Goal: Task Accomplishment & Management: Use online tool/utility

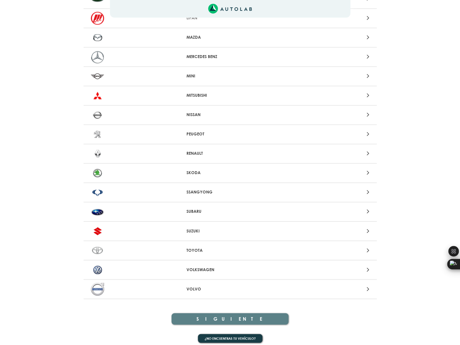
scroll to position [469, 0]
click at [193, 233] on p "SUZUKI" at bounding box center [229, 230] width 87 height 6
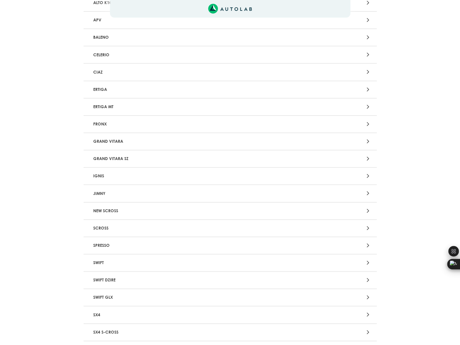
scroll to position [117, 0]
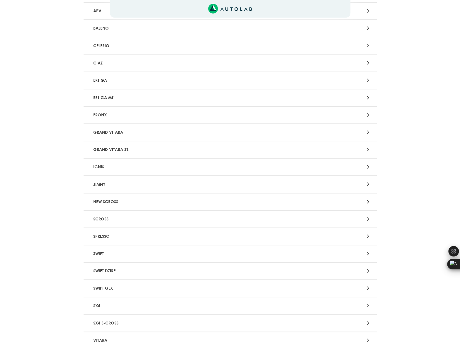
click at [104, 190] on p "JIMNY" at bounding box center [182, 184] width 183 height 11
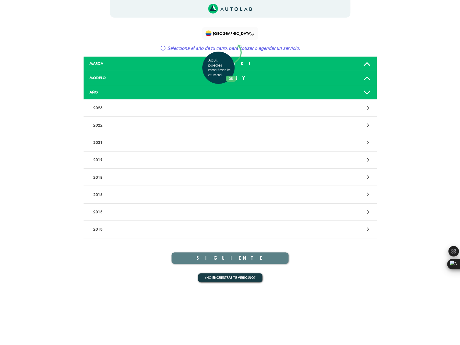
click at [108, 214] on div "Aquí, puedes modificar la ciudad. OK .aex,.bex{fill:none!important;stroke:#50c4…" at bounding box center [230, 172] width 460 height 345
click at [369, 181] on icon at bounding box center [367, 177] width 3 height 8
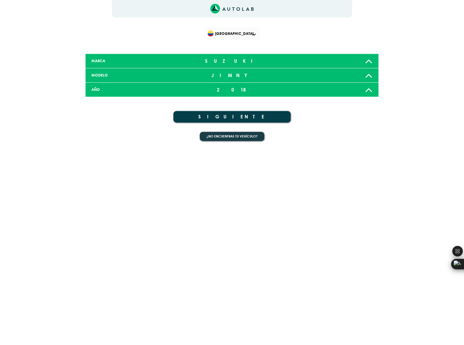
click at [237, 123] on button "SIGUIENTE" at bounding box center [232, 116] width 117 height 11
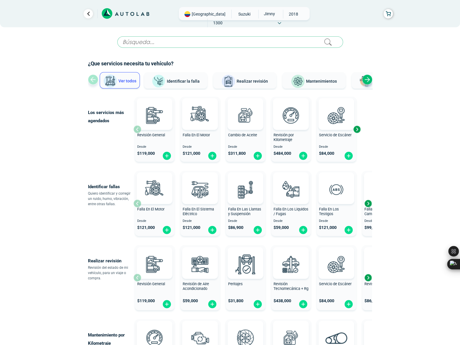
click at [368, 85] on div "Next slide" at bounding box center [367, 79] width 10 height 10
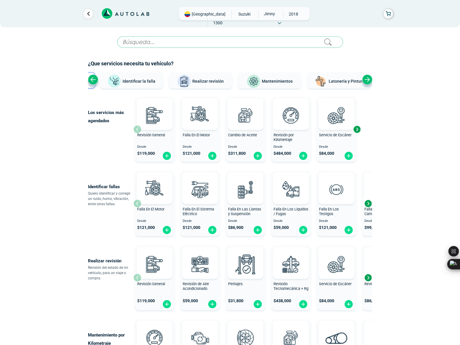
click at [274, 84] on span "Mantenimientos" at bounding box center [277, 81] width 31 height 5
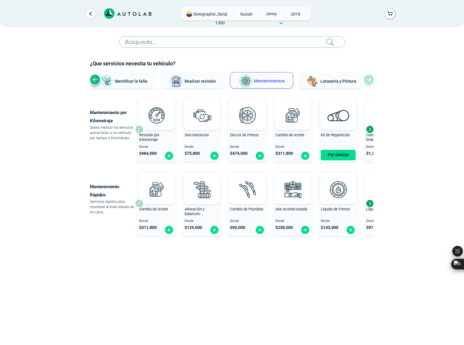
click at [369, 134] on div "Next slide" at bounding box center [370, 129] width 9 height 9
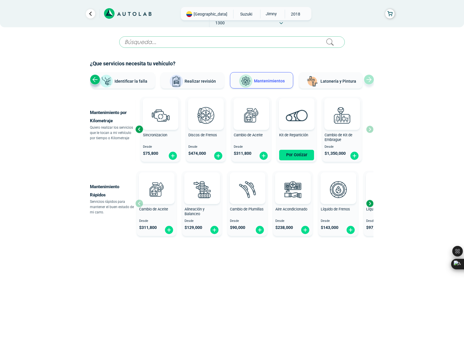
click at [369, 144] on div "Revisión por Kilometraje Desde $ 484,000 Sincronizacion Desde $ 75,800 Discos d…" at bounding box center [254, 129] width 238 height 70
click at [371, 208] on div "Next slide" at bounding box center [370, 203] width 9 height 9
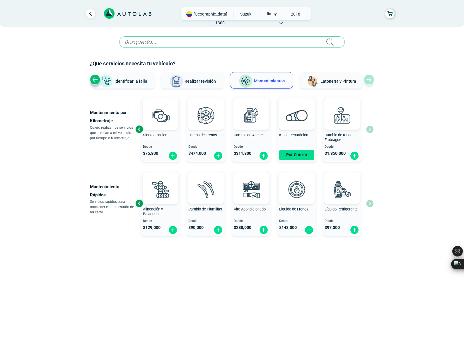
click at [371, 221] on div "Cambio de Aceite Desde $ 311,800 Alineación y Balanceo Desde $ 129,000 Cambio d…" at bounding box center [254, 204] width 238 height 70
click at [140, 83] on span "Identificar la falla" at bounding box center [131, 81] width 33 height 5
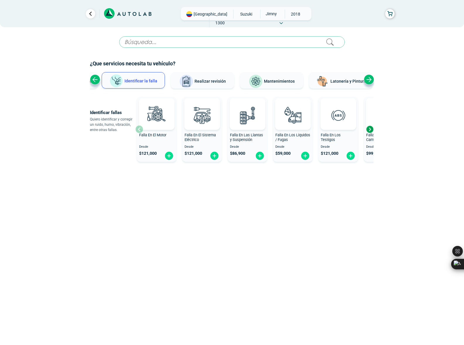
click at [97, 85] on div "Previous slide" at bounding box center [95, 79] width 10 height 10
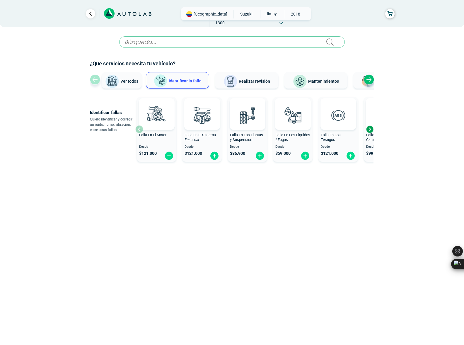
click at [123, 89] on button "Ver todos" at bounding box center [122, 80] width 40 height 16
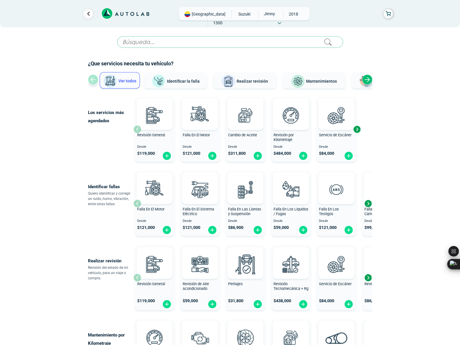
click at [358, 134] on div "Next slide" at bounding box center [356, 129] width 9 height 9
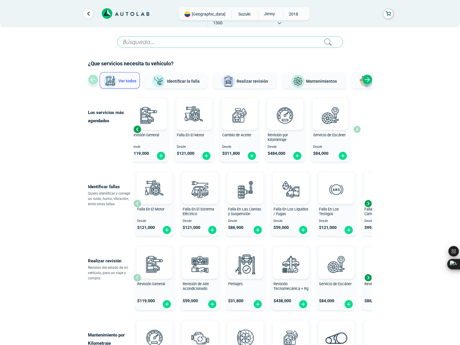
click at [369, 208] on div "Next slide" at bounding box center [368, 203] width 9 height 9
click at [368, 208] on div "Next slide" at bounding box center [368, 203] width 9 height 9
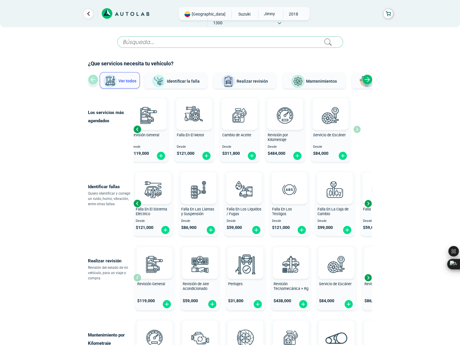
click at [368, 208] on div "Next slide" at bounding box center [368, 203] width 9 height 9
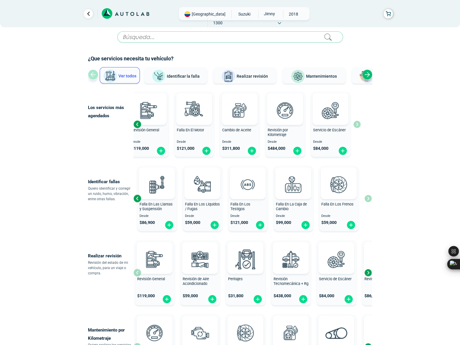
scroll to position [88, 0]
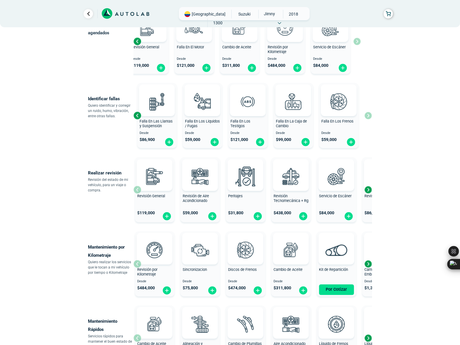
click at [368, 194] on div "Next slide" at bounding box center [368, 189] width 9 height 9
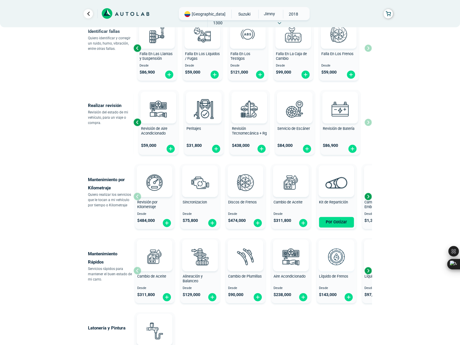
scroll to position [205, 0]
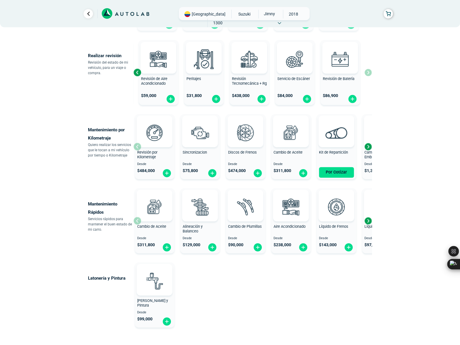
click at [369, 151] on div "Next slide" at bounding box center [368, 146] width 9 height 9
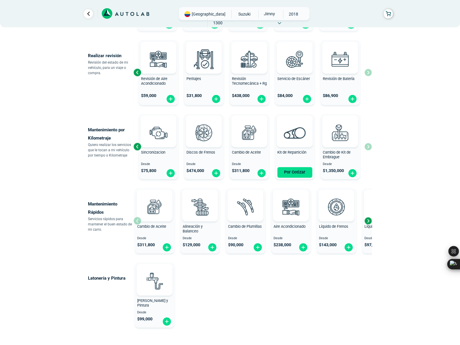
click at [369, 170] on div "Revisión por Kilometraje Desde $ 484,000 Sincronizacion Desde $ 75,800 Discos d…" at bounding box center [252, 147] width 238 height 70
click at [368, 225] on div "Next slide" at bounding box center [368, 220] width 9 height 9
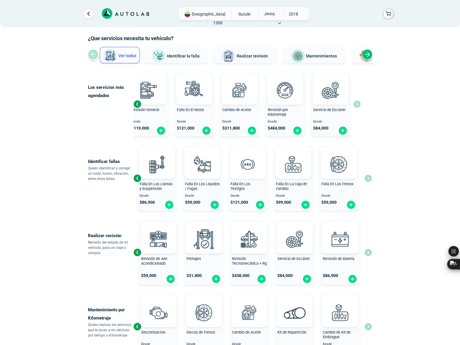
scroll to position [24, 0]
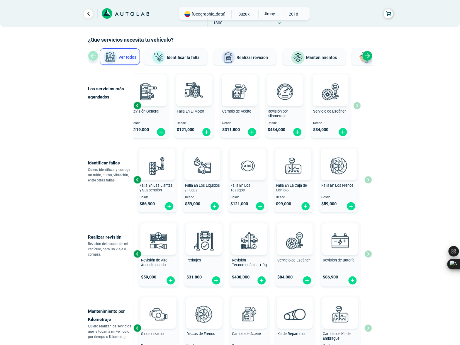
click at [137, 110] on div "Previous slide" at bounding box center [137, 105] width 9 height 9
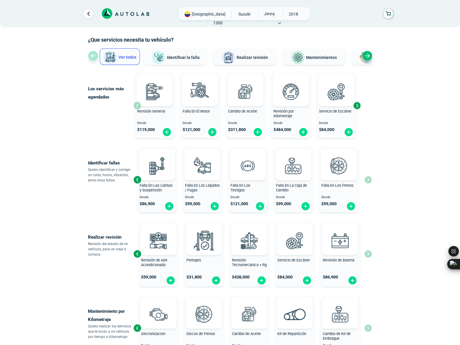
click at [357, 110] on div "Next slide" at bounding box center [356, 105] width 9 height 9
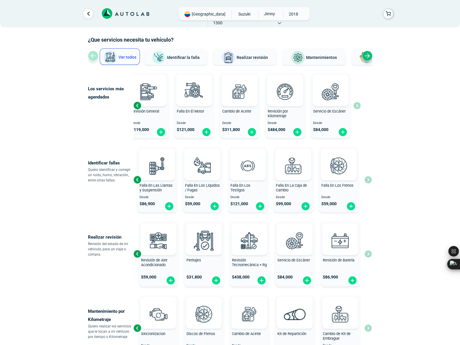
click at [367, 61] on div "Next slide" at bounding box center [367, 56] width 10 height 10
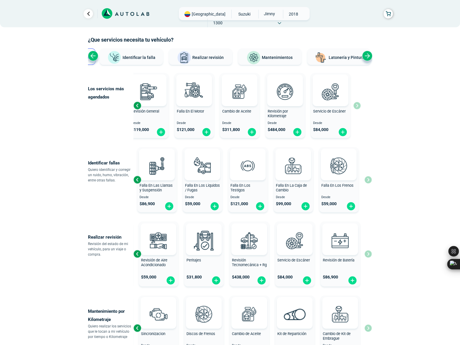
click at [341, 60] on span "Latonería y Pintura" at bounding box center [347, 57] width 36 height 5
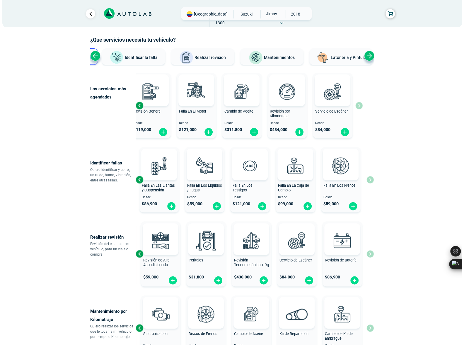
scroll to position [0, 0]
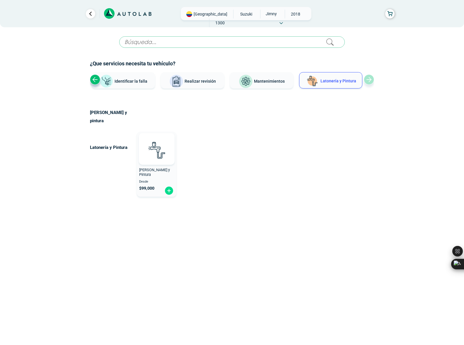
click at [119, 83] on span "Identificar la falla" at bounding box center [131, 81] width 33 height 5
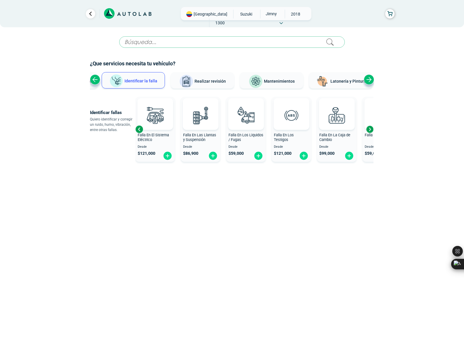
click at [369, 134] on div "Next slide" at bounding box center [370, 129] width 9 height 9
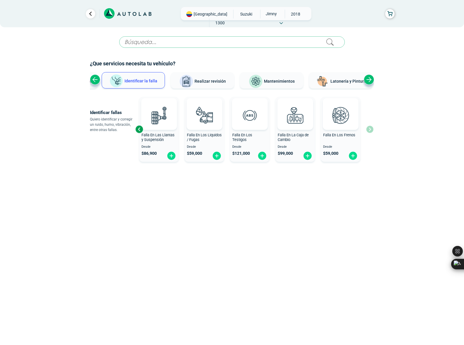
click at [95, 85] on div "Previous slide" at bounding box center [95, 79] width 10 height 10
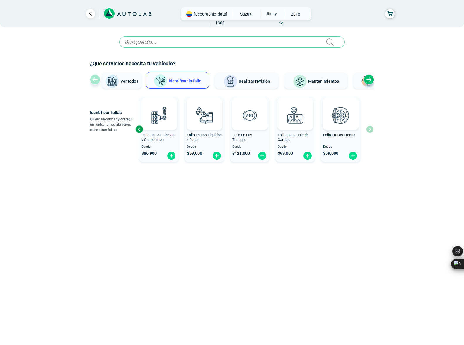
click at [95, 90] on div "Ver todos Identificar la falla Realizar revisión Mantenimientos Latonería y Pin…" at bounding box center [232, 81] width 284 height 18
click at [108, 89] on img at bounding box center [112, 81] width 14 height 14
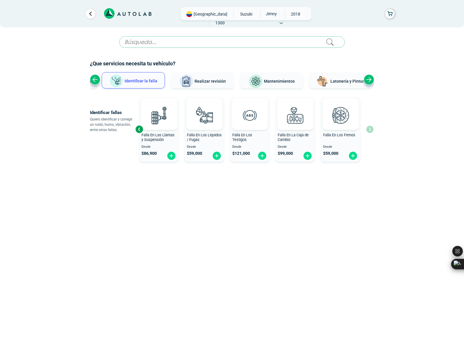
click at [91, 85] on div "Previous slide" at bounding box center [95, 79] width 10 height 10
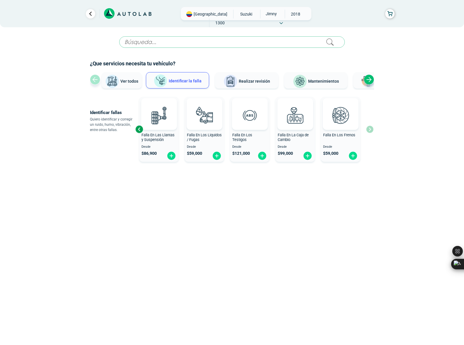
click at [153, 48] on input "text" at bounding box center [232, 41] width 226 height 11
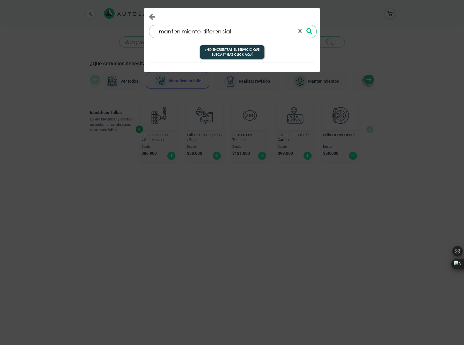
type input "mantenimiento diferencial"
click at [307, 34] on icon at bounding box center [310, 31] width 6 height 6
click at [242, 59] on button "¿No encuentras el servicio que buscas? Haz click aquí" at bounding box center [232, 52] width 64 height 14
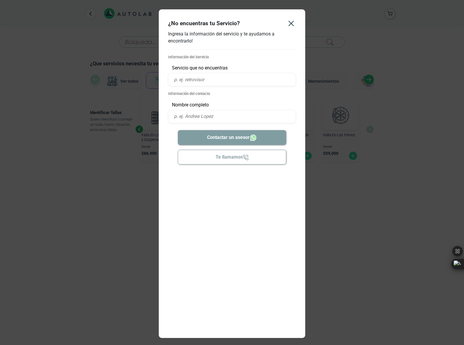
click at [227, 86] on input "text" at bounding box center [232, 79] width 128 height 13
type input "mantenimiento diferenciales"
click at [248, 123] on input "text" at bounding box center [232, 116] width 128 height 13
type input "[PERSON_NAME]"
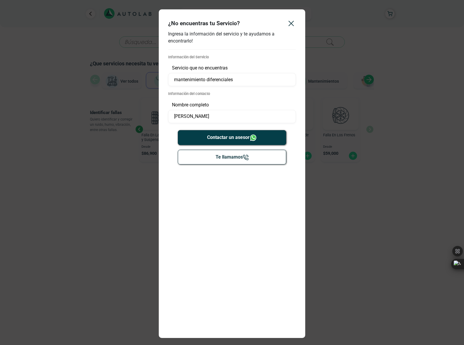
click at [225, 145] on button "Contactar un asesor" at bounding box center [232, 137] width 109 height 15
